Goal: Information Seeking & Learning: Learn about a topic

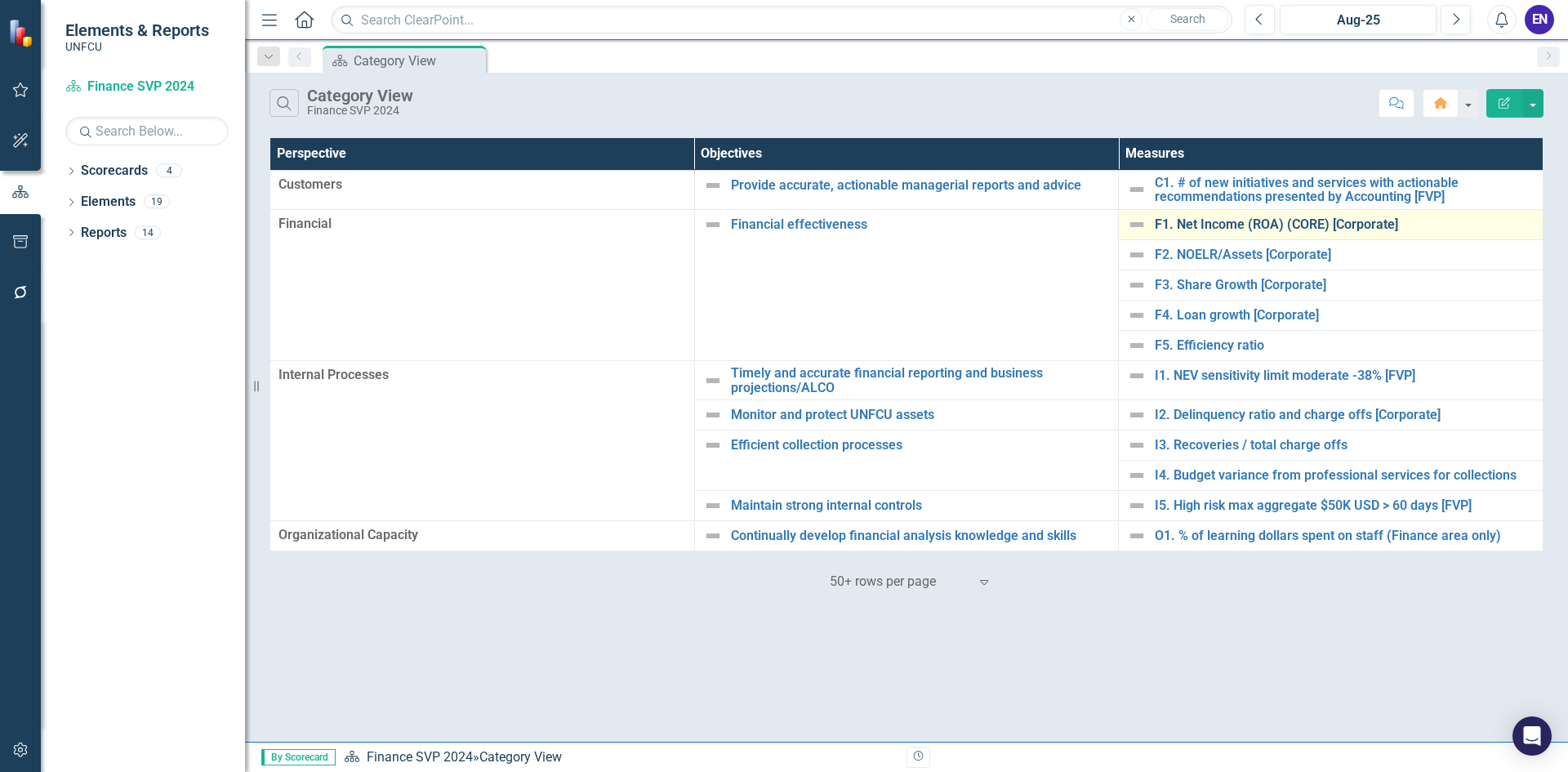
click at [1335, 217] on link "F1. Net Income (ROA) (CORE) [Corporate]" at bounding box center [1345, 224] width 380 height 15
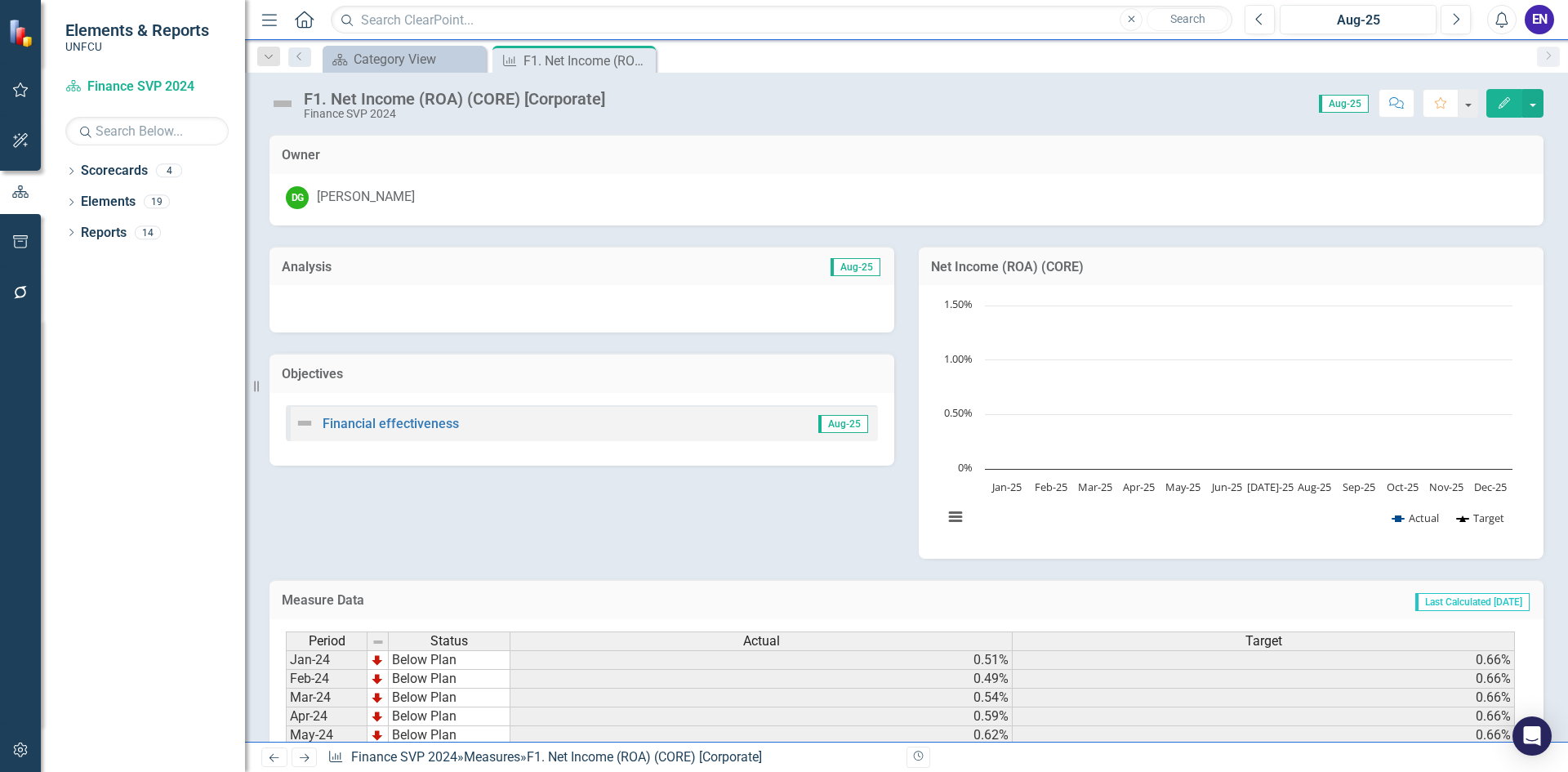
scroll to position [401, 0]
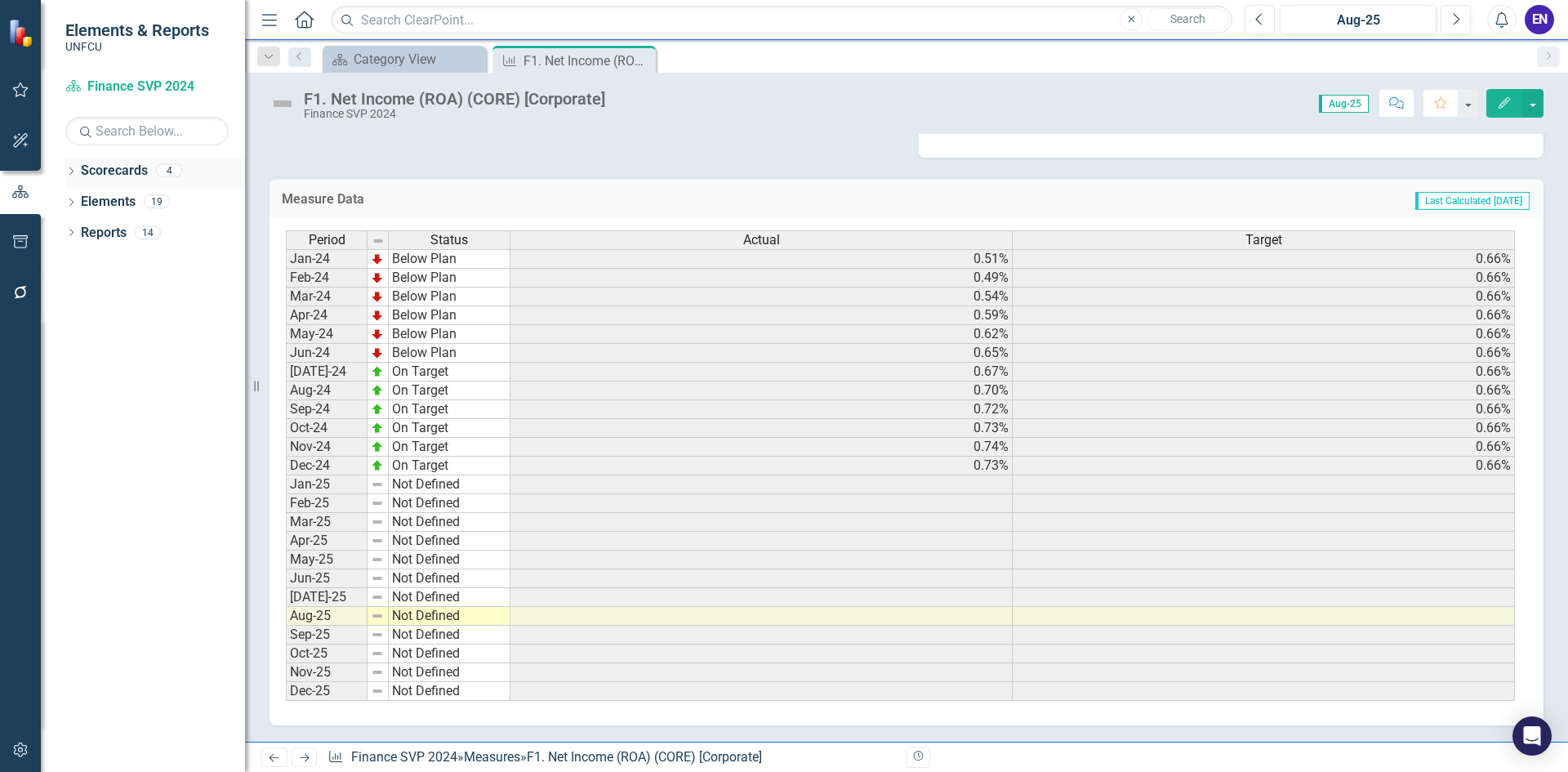
click at [73, 175] on icon "Dropdown" at bounding box center [70, 173] width 11 height 9
click at [113, 206] on link "2025 UNFCU Corporate Scorecard" at bounding box center [167, 202] width 155 height 19
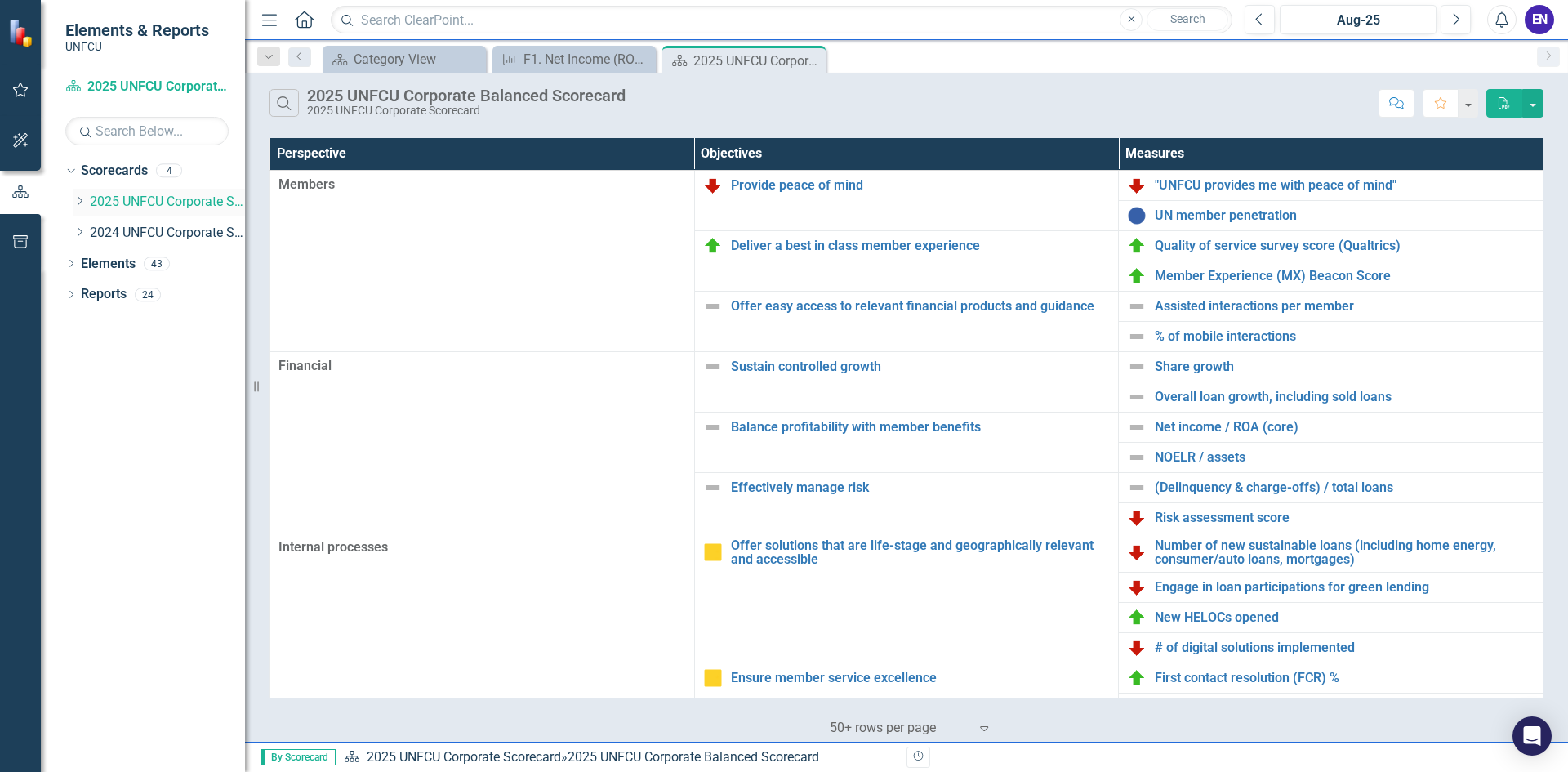
click at [83, 203] on icon "Dropdown" at bounding box center [80, 200] width 12 height 10
click at [118, 231] on link "Chief Financial Officer 2025" at bounding box center [175, 233] width 139 height 19
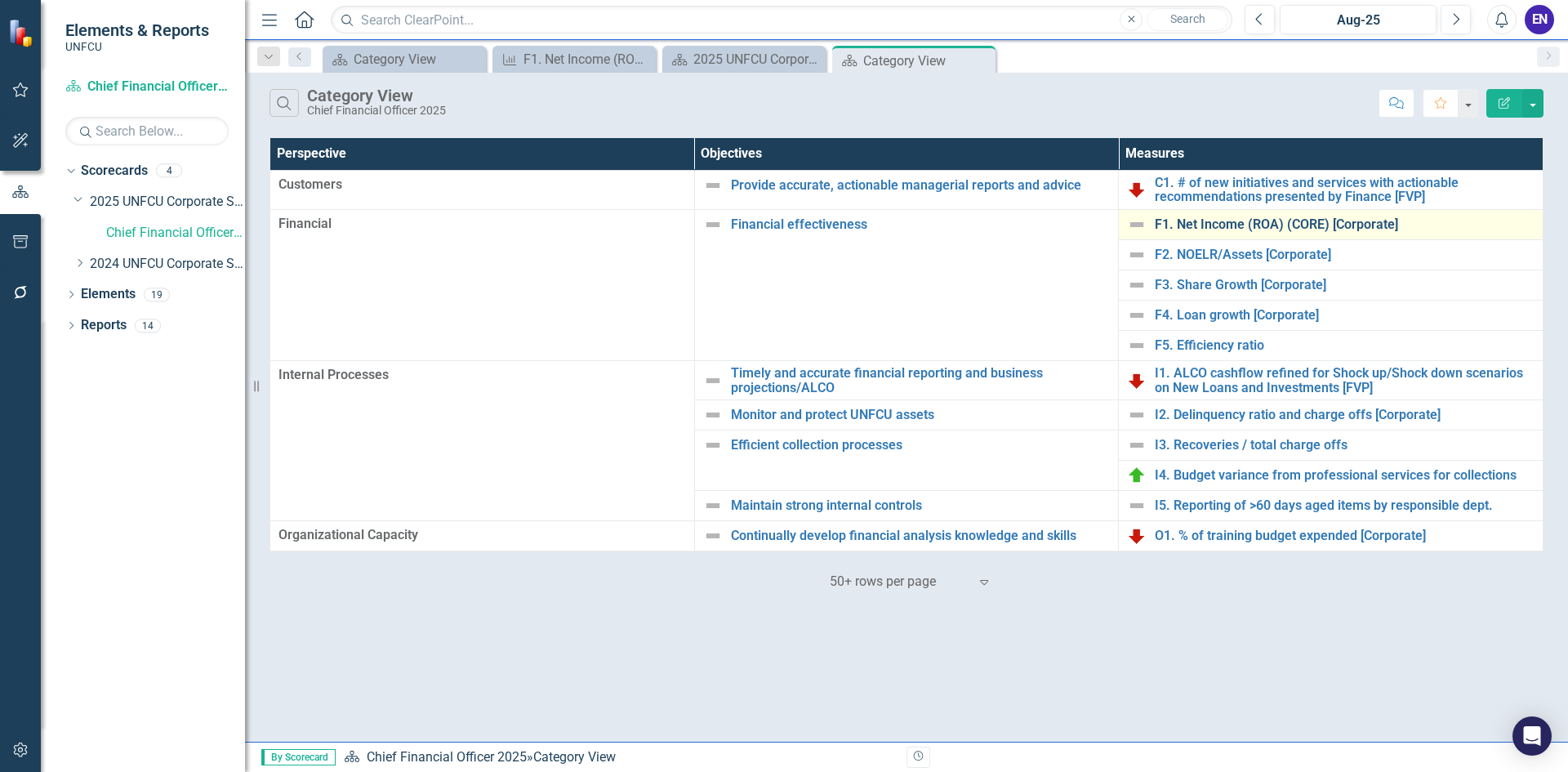
click at [1218, 231] on link "F1. Net Income (ROA) (CORE) [Corporate]" at bounding box center [1345, 224] width 380 height 15
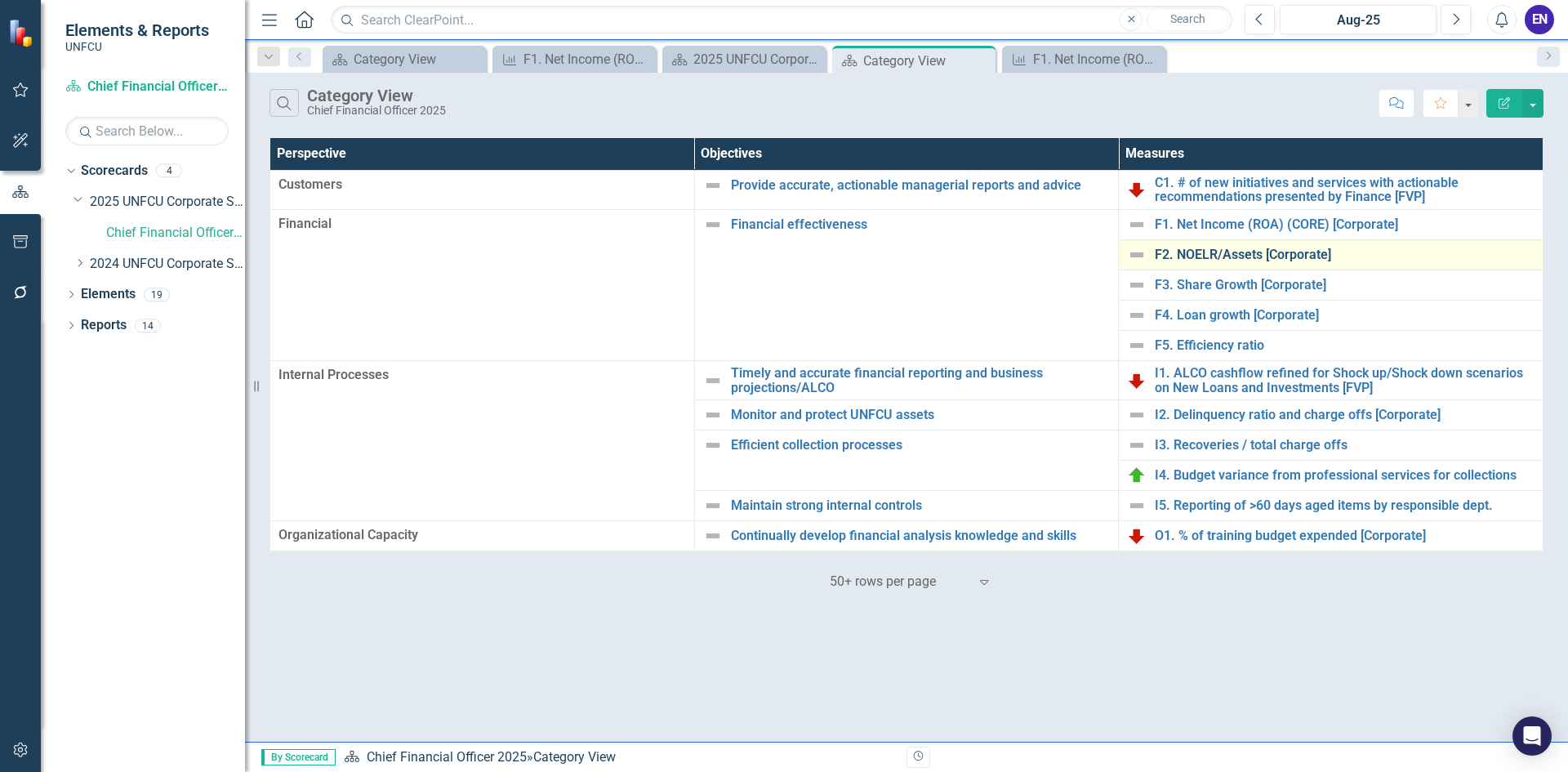
click at [1277, 258] on link "F2. NOELR/Assets [Corporate]" at bounding box center [1345, 254] width 380 height 15
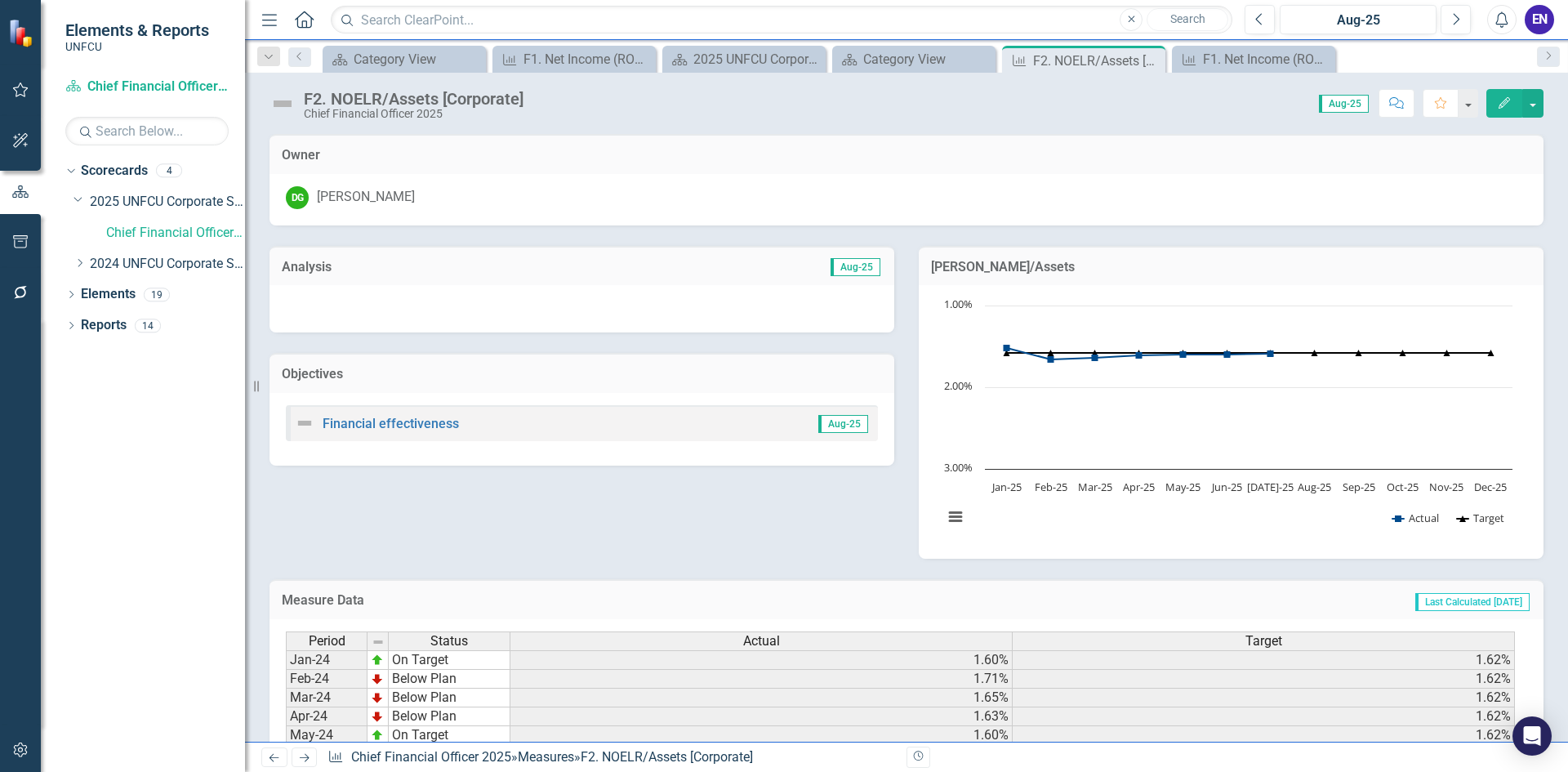
scroll to position [401, 0]
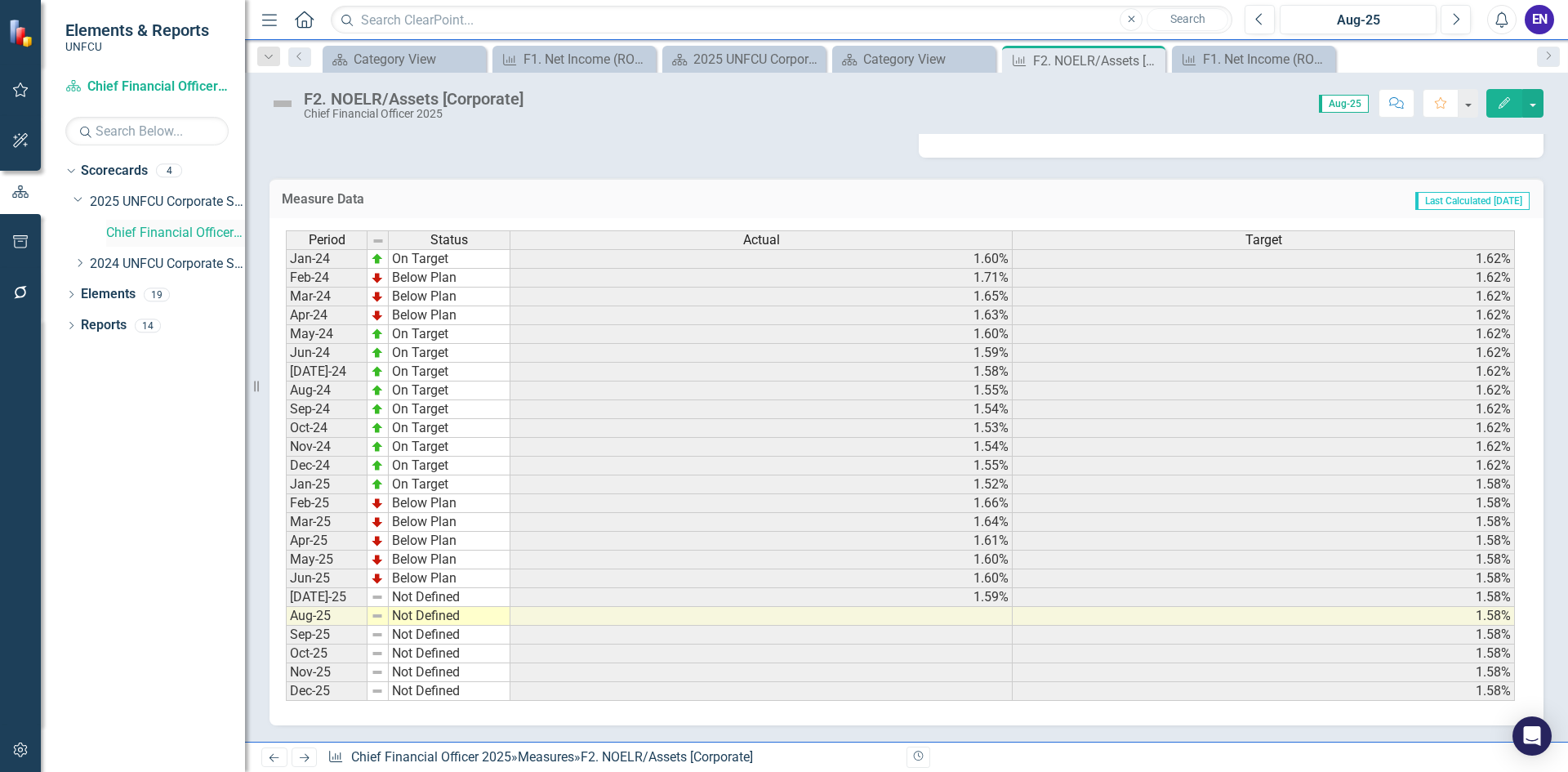
click at [197, 239] on link "Chief Financial Officer 2025" at bounding box center [175, 233] width 139 height 19
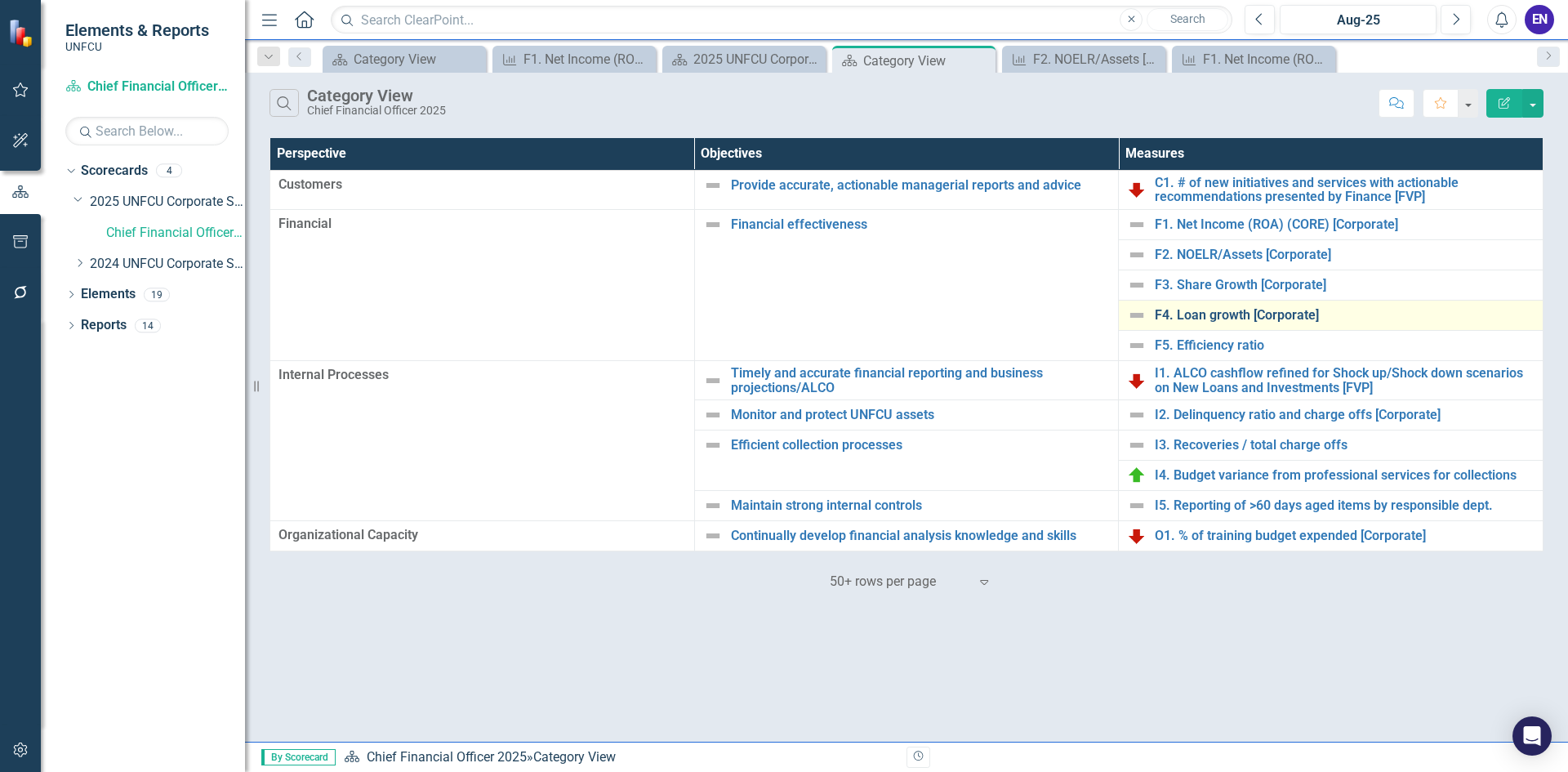
click at [1239, 317] on link "F4. Loan growth [Corporate]" at bounding box center [1345, 315] width 380 height 15
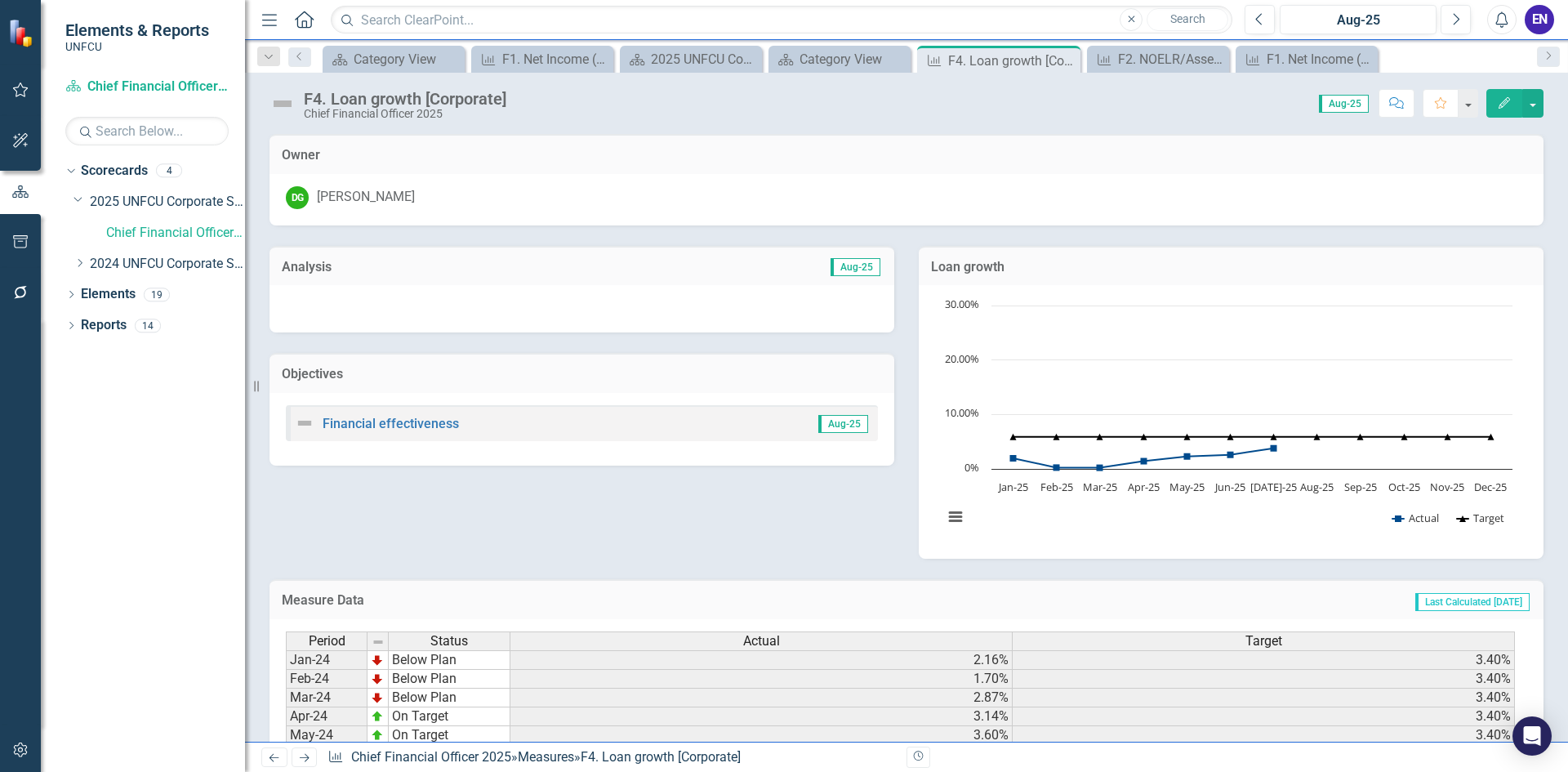
scroll to position [401, 0]
